Goal: Task Accomplishment & Management: Manage account settings

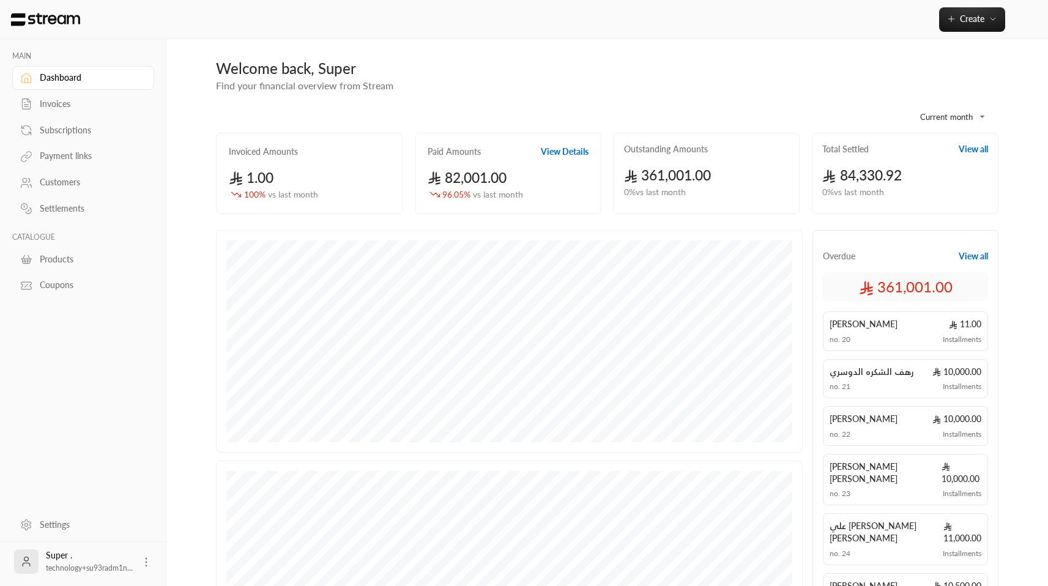
click at [146, 560] on icon at bounding box center [146, 562] width 12 height 12
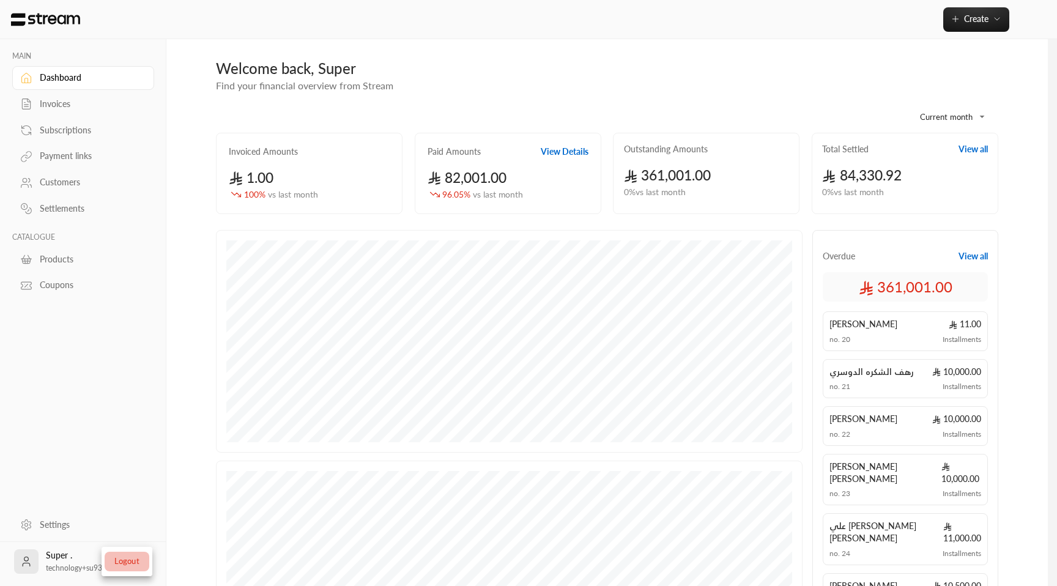
click at [136, 560] on li "Logout" at bounding box center [127, 562] width 45 height 20
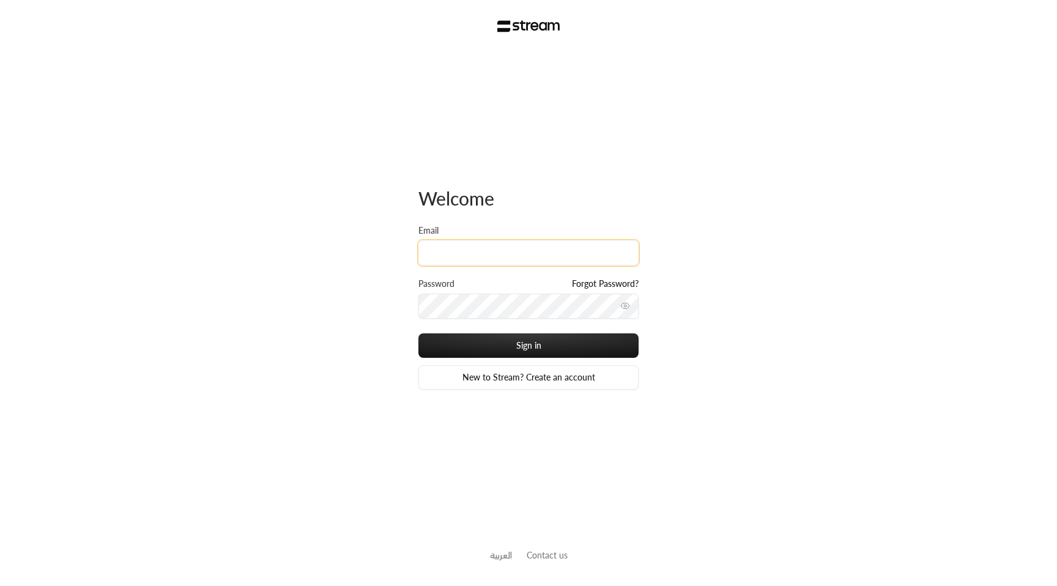
type input "[EMAIL_ADDRESS][DOMAIN_NAME]"
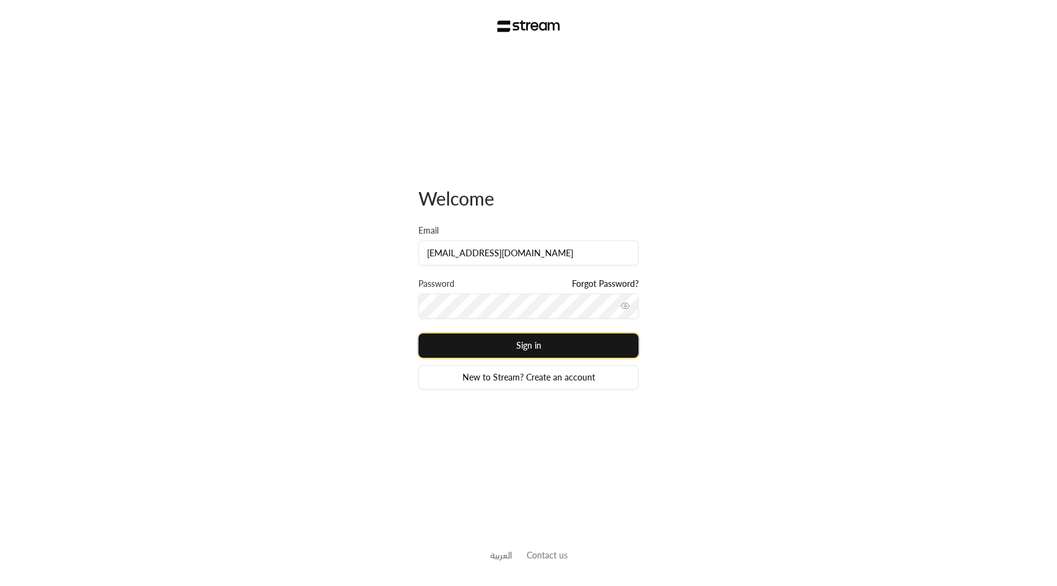
click at [533, 341] on button "Sign in" at bounding box center [528, 345] width 220 height 24
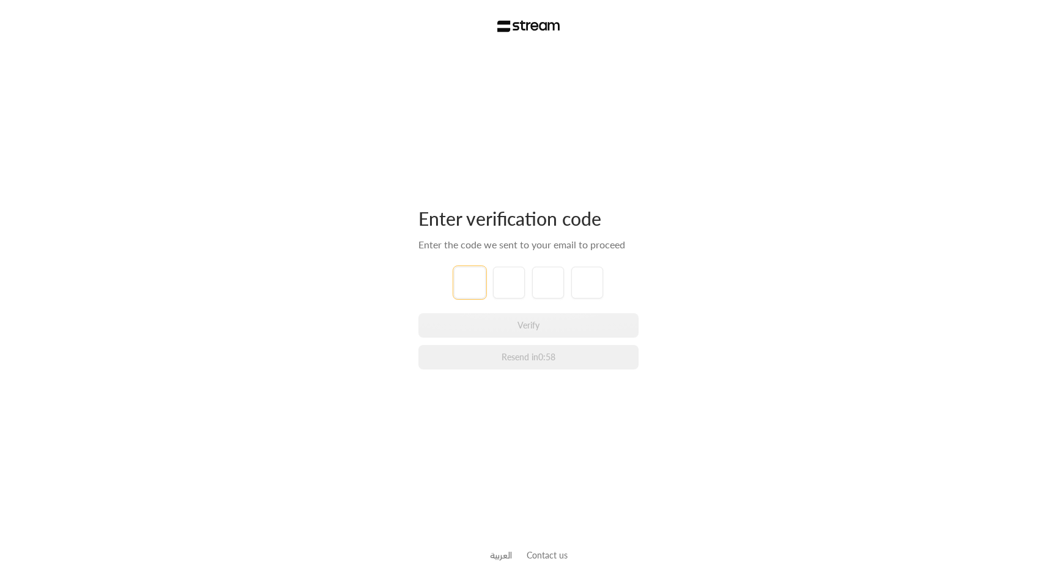
type input "1"
type input "2"
type input "3"
type input "4"
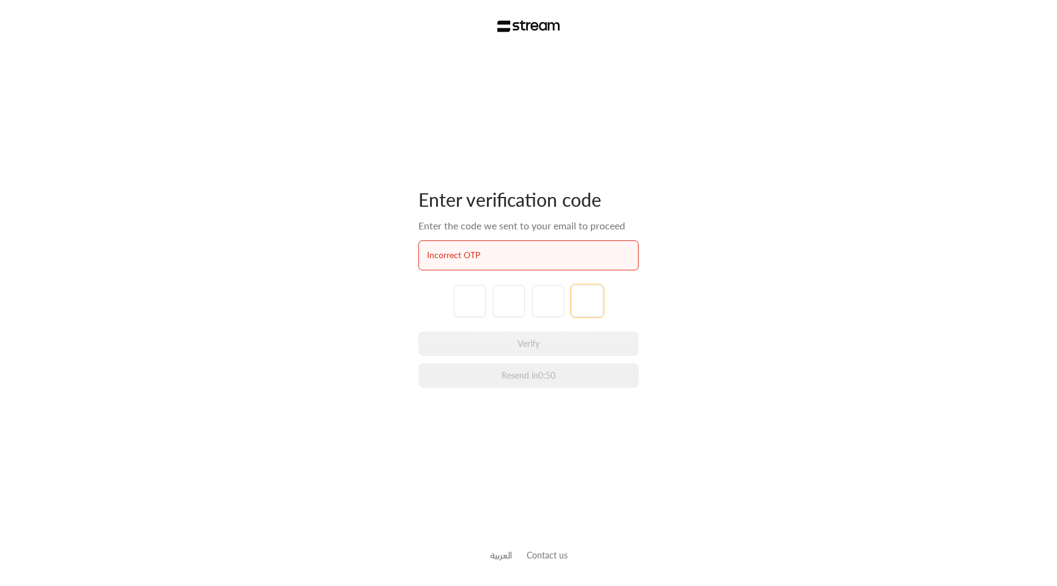
paste input "6"
type input "6"
click at [479, 291] on input "tel" at bounding box center [470, 301] width 32 height 32
paste input "6"
type input "6"
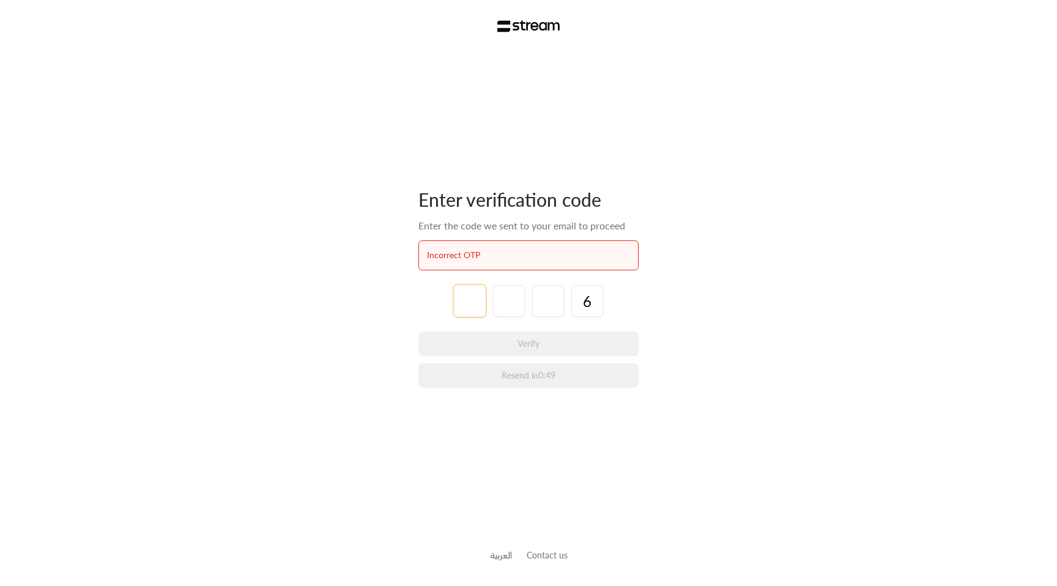
type input "6"
type input "9"
type input "5"
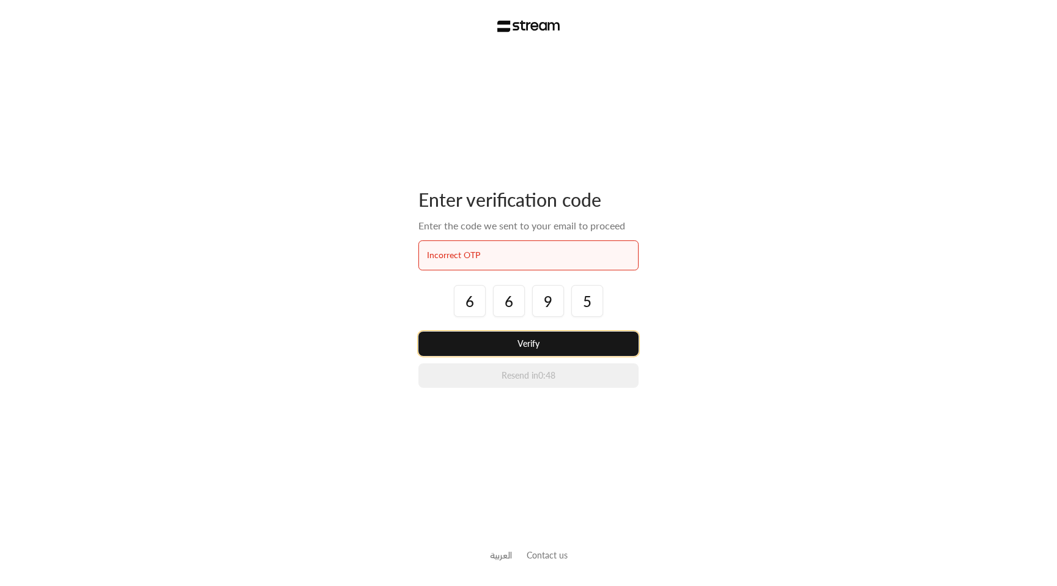
click at [534, 341] on button "Verify" at bounding box center [528, 344] width 220 height 24
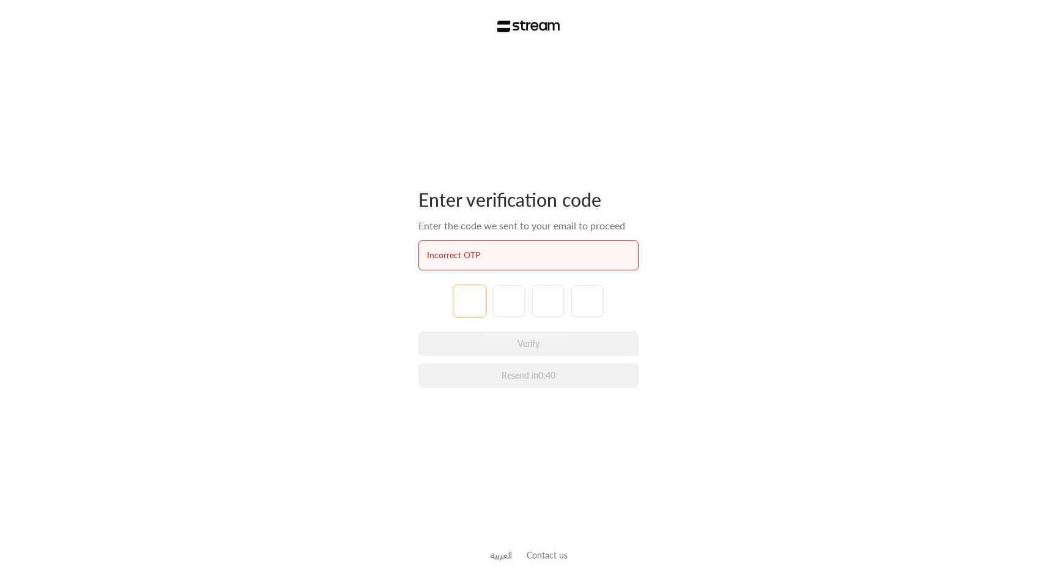
click at [470, 297] on input "tel" at bounding box center [470, 301] width 32 height 32
paste input "3"
type input "3"
type input "0"
type input "6"
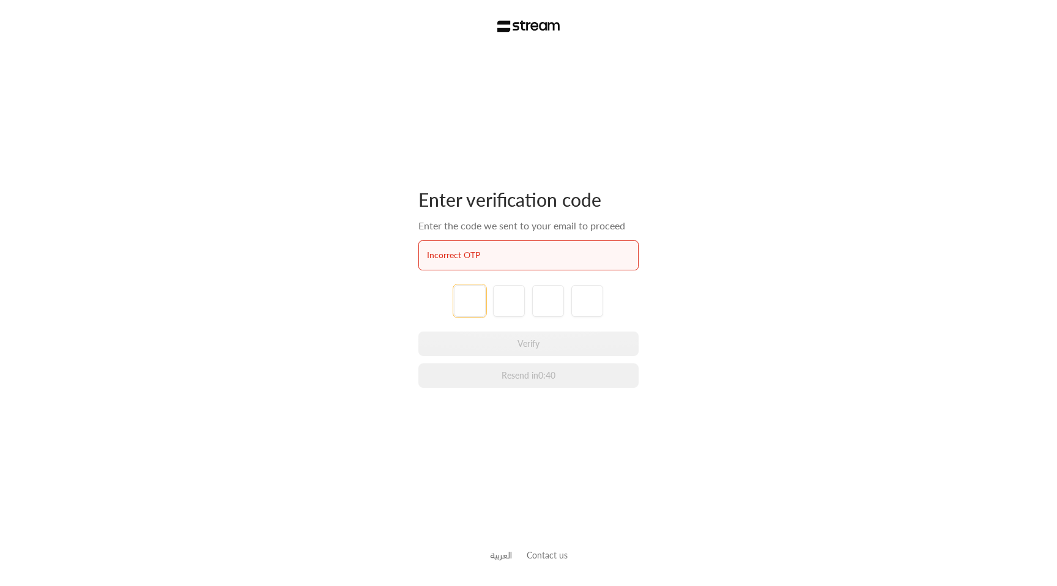
type input "7"
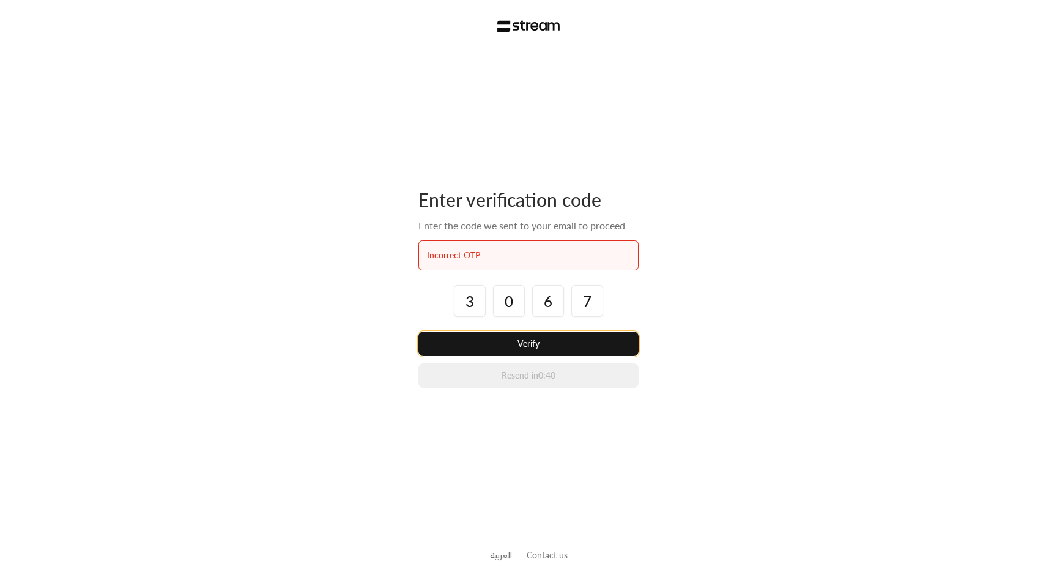
click at [518, 341] on button "Verify" at bounding box center [528, 344] width 220 height 24
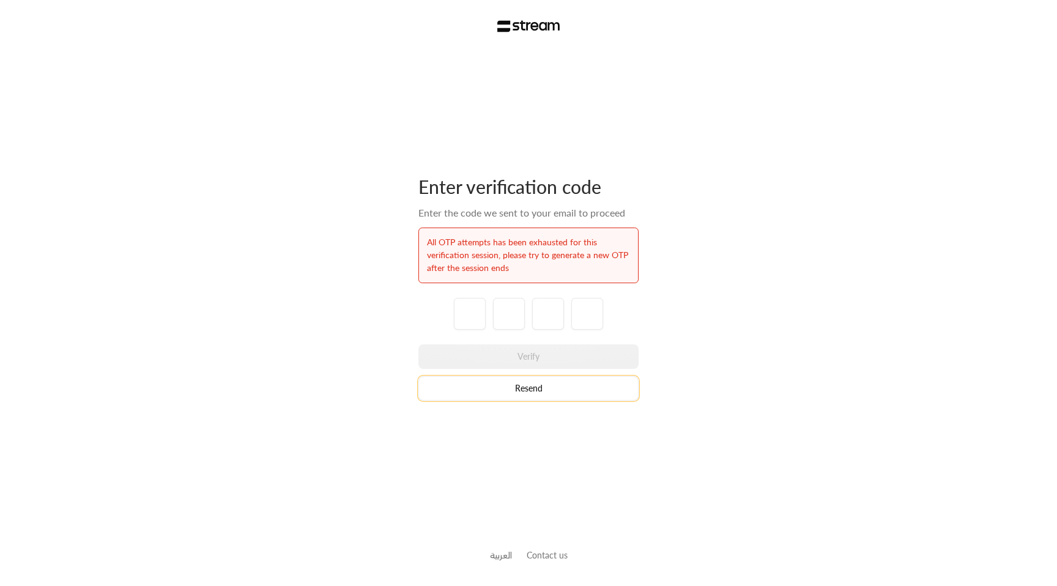
click at [543, 396] on button "Resend" at bounding box center [528, 388] width 220 height 24
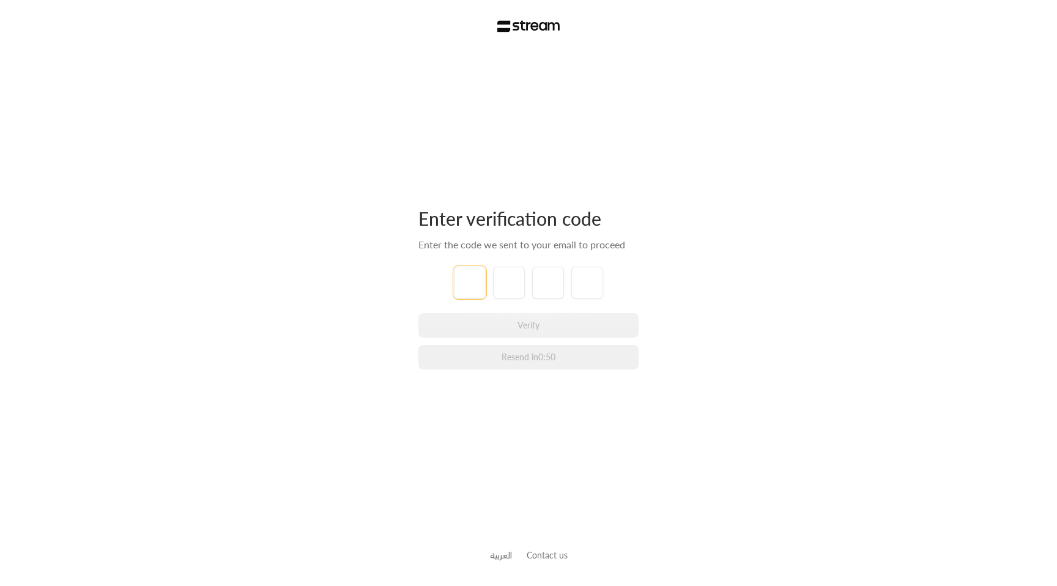
paste input "5"
type input "5"
type input "3"
type input "6"
type input "3"
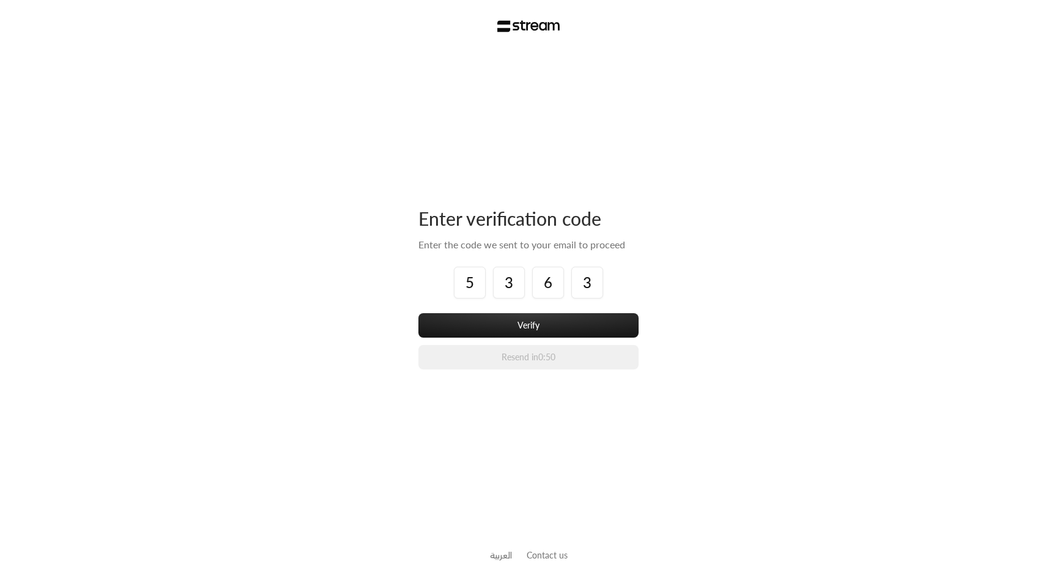
click at [511, 311] on div "Enter verification code Enter the code we sent to your email to proceed 5 3 6 3…" at bounding box center [528, 288] width 220 height 163
click at [515, 322] on button "Verify" at bounding box center [528, 325] width 220 height 24
